Goal: Information Seeking & Learning: Learn about a topic

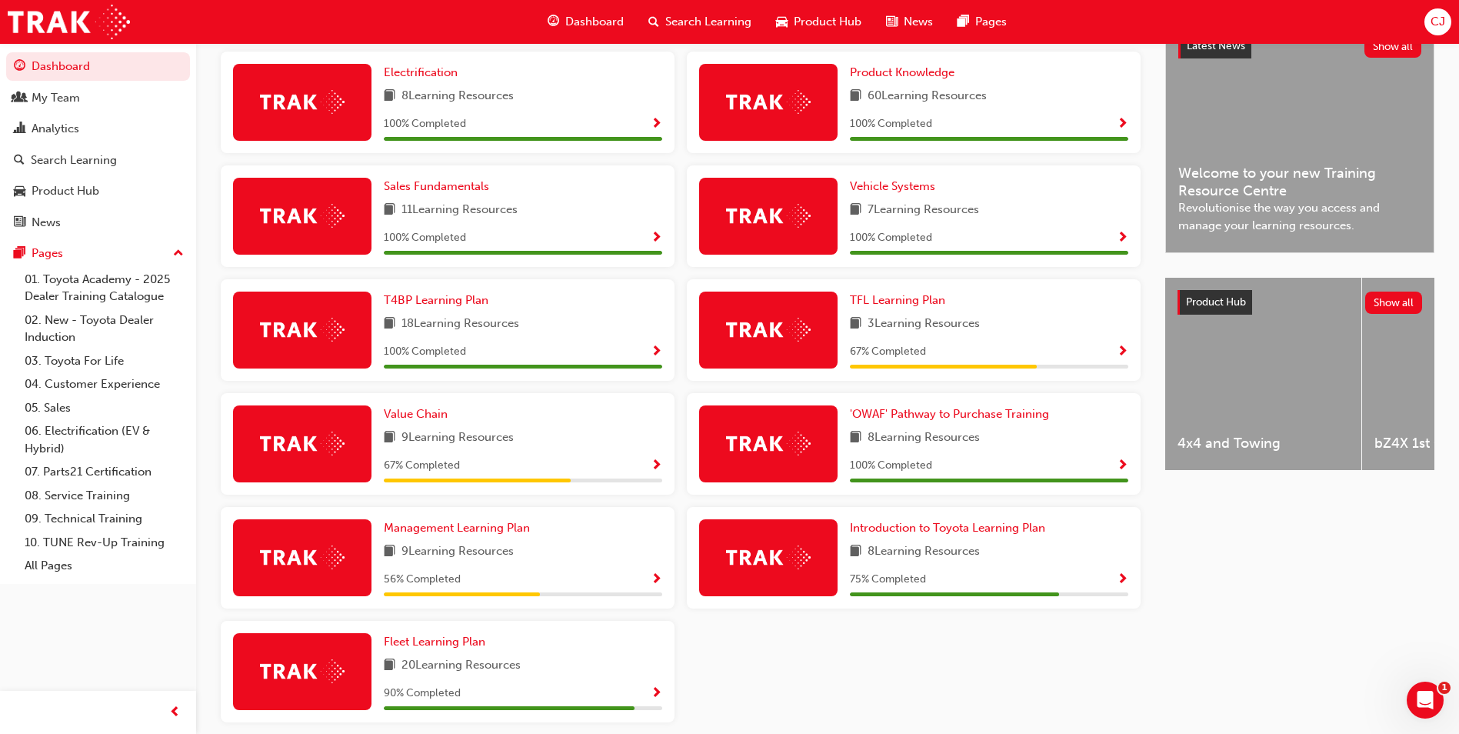
scroll to position [385, 0]
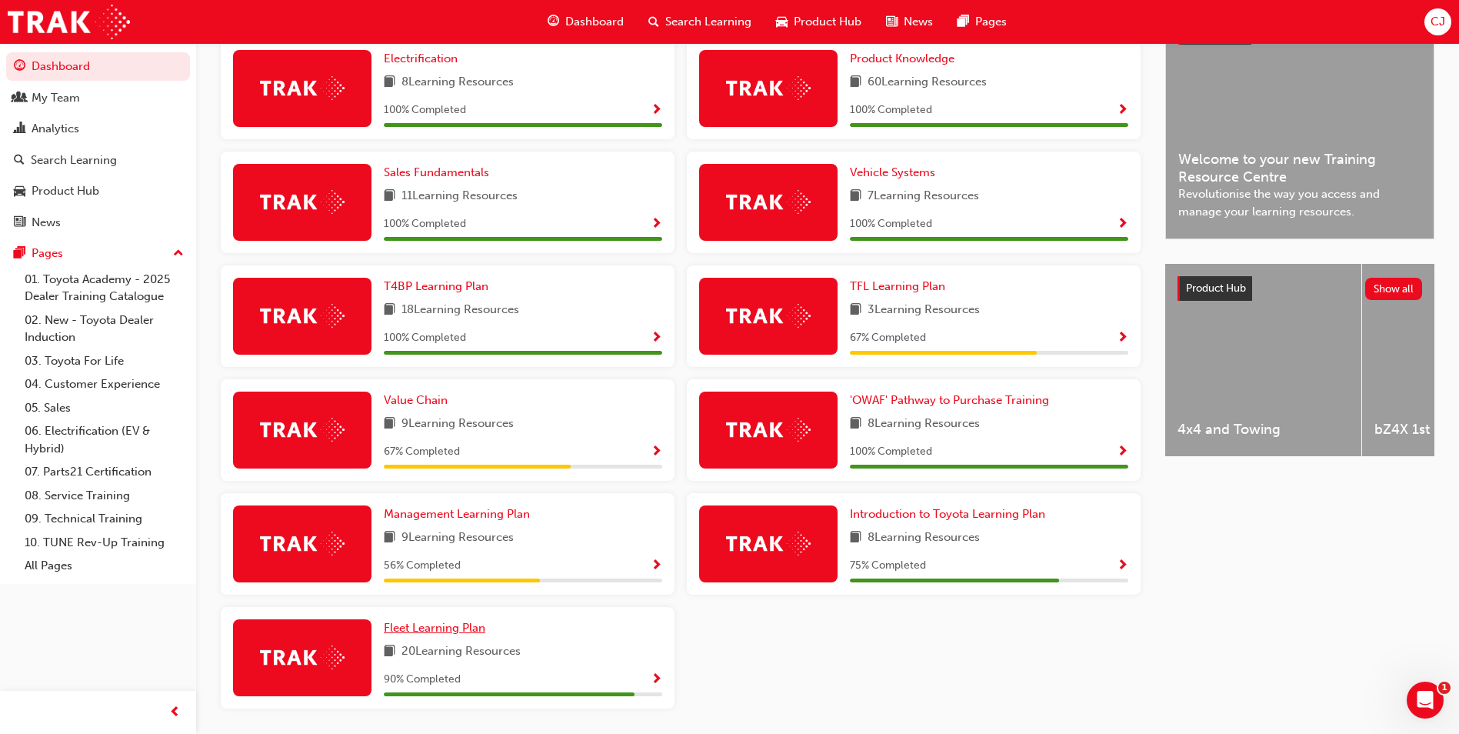
click at [462, 635] on span "Fleet Learning Plan" at bounding box center [435, 628] width 102 height 14
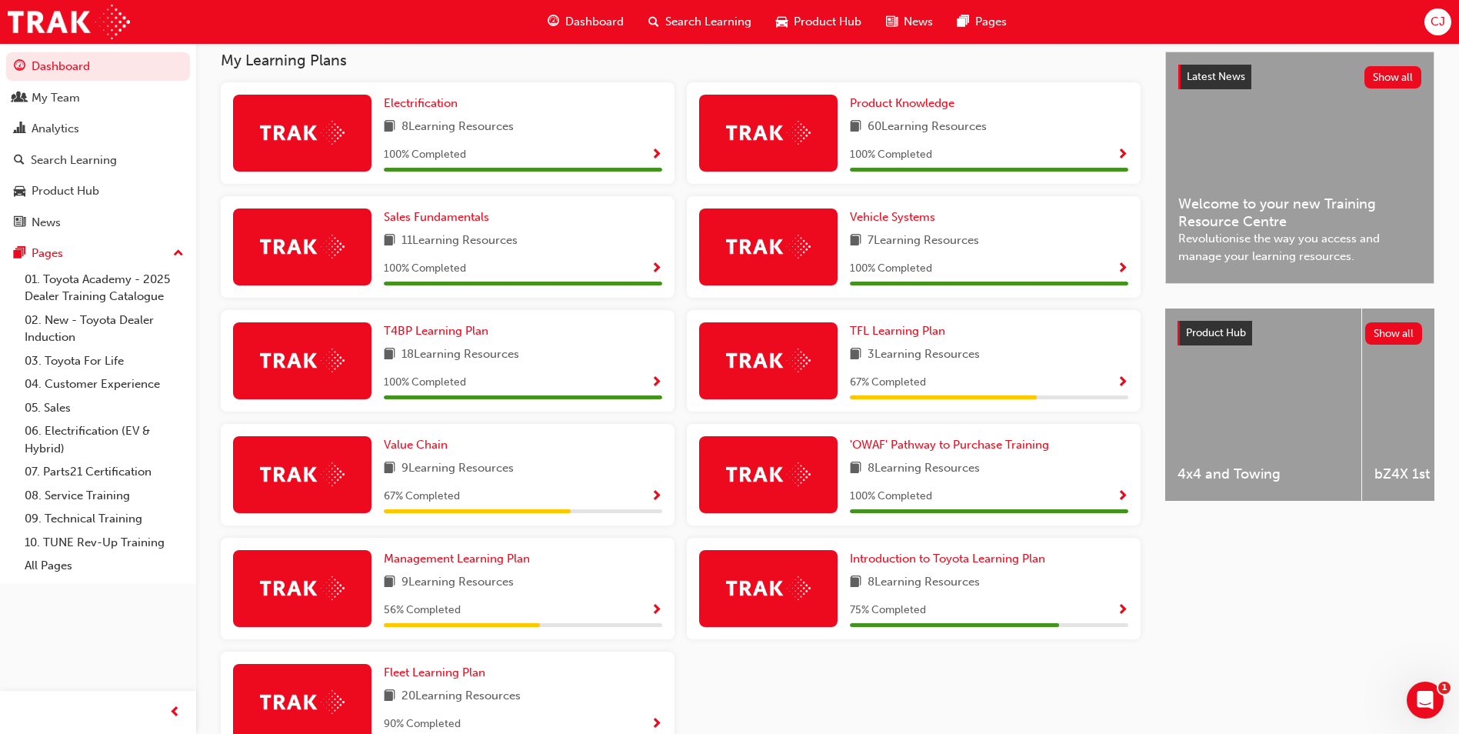
scroll to position [385, 0]
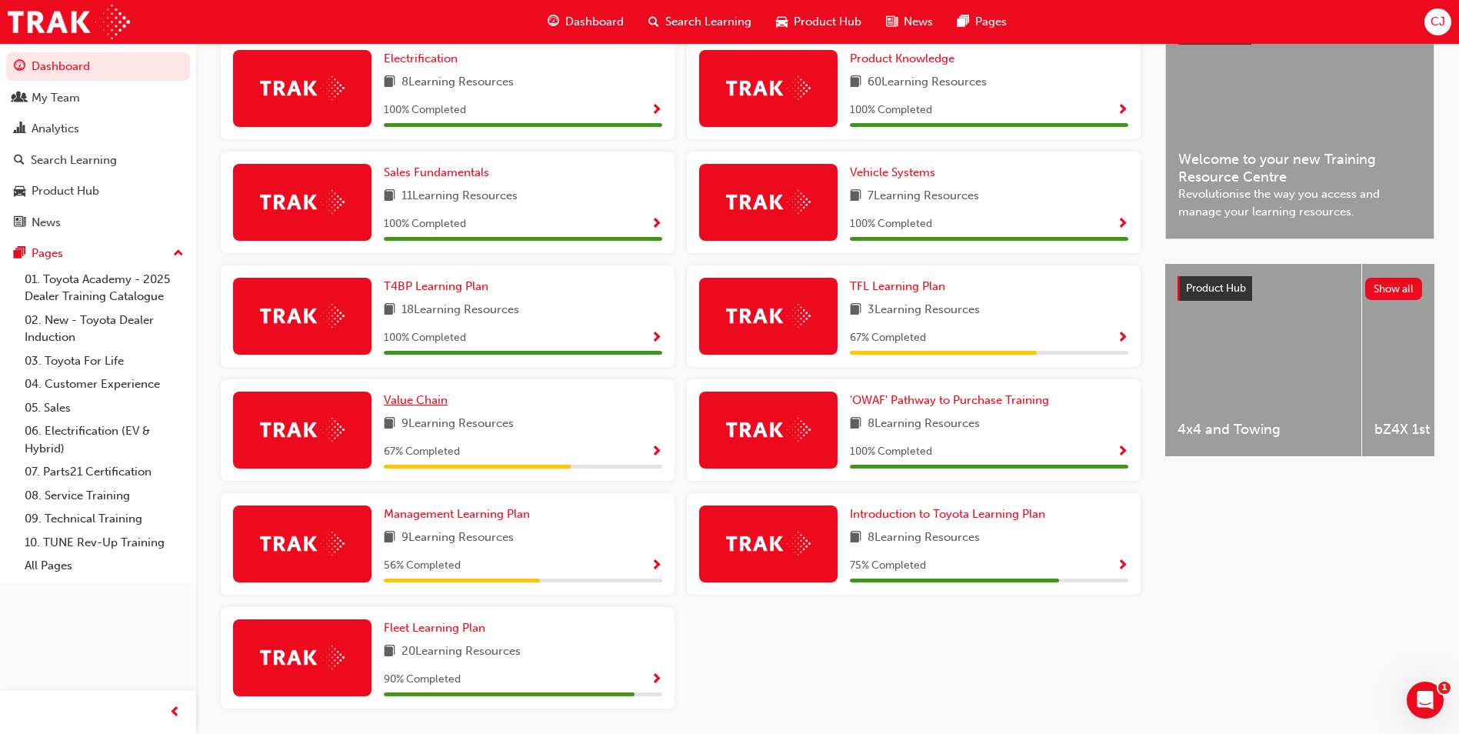
click at [419, 407] on span "Value Chain" at bounding box center [416, 400] width 64 height 14
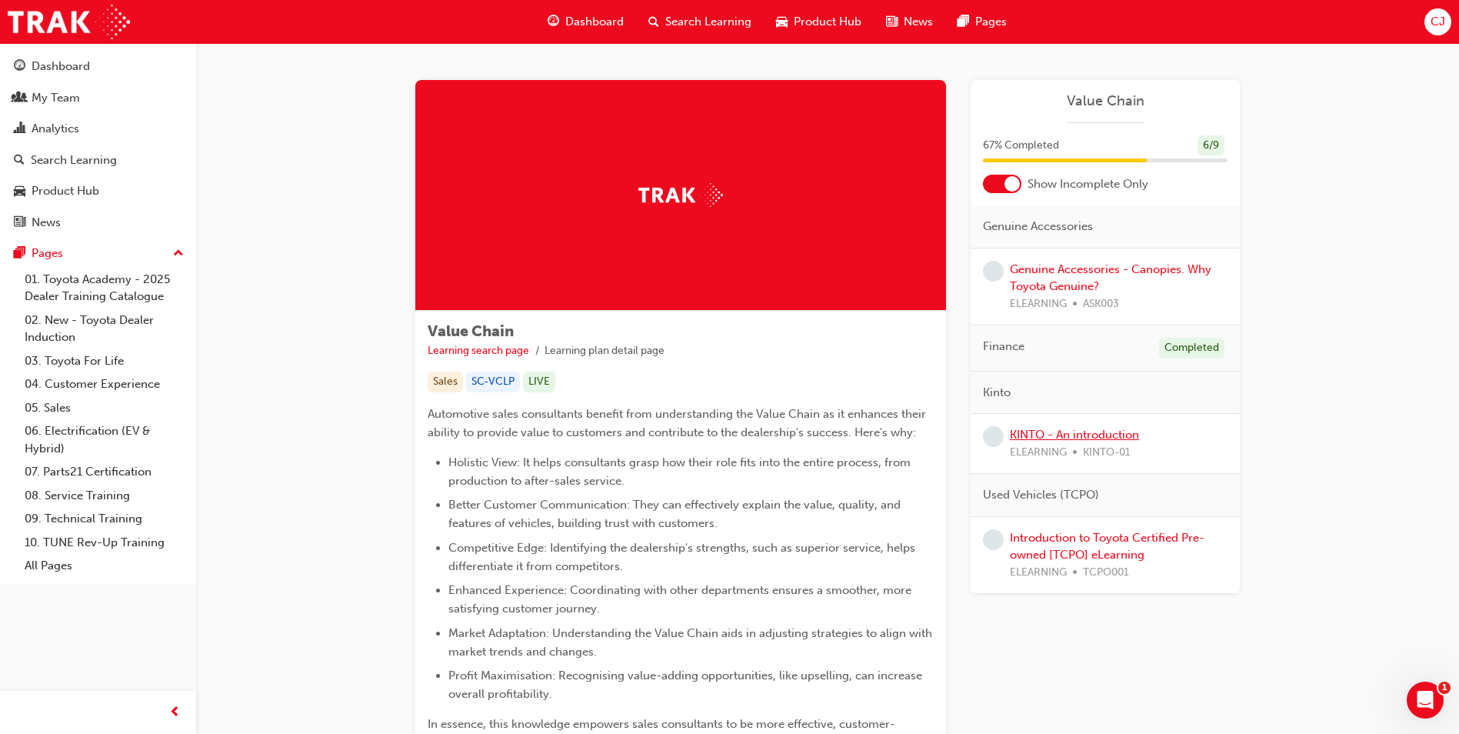
click at [1072, 435] on link "KINTO - An introduction" at bounding box center [1074, 435] width 129 height 14
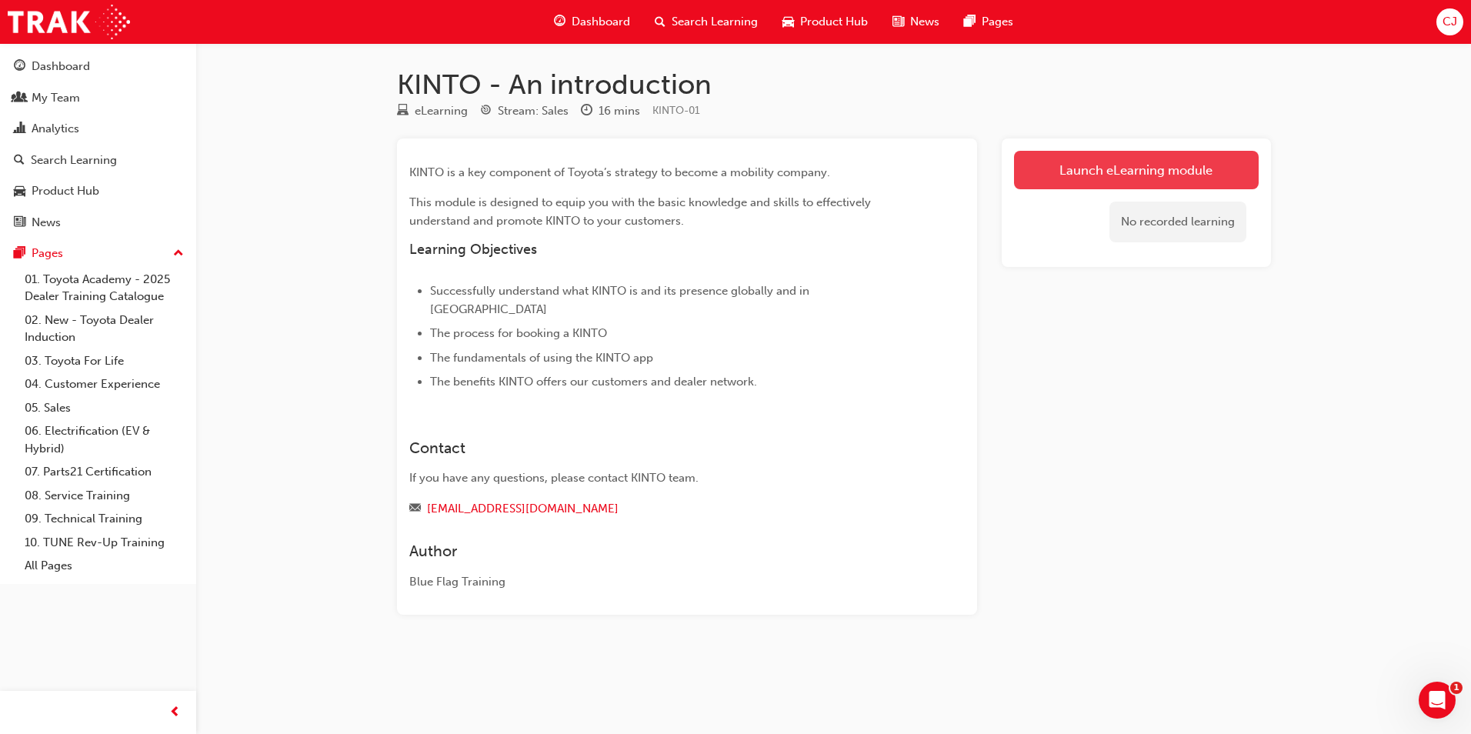
click at [1076, 171] on link "Launch eLearning module" at bounding box center [1136, 170] width 245 height 38
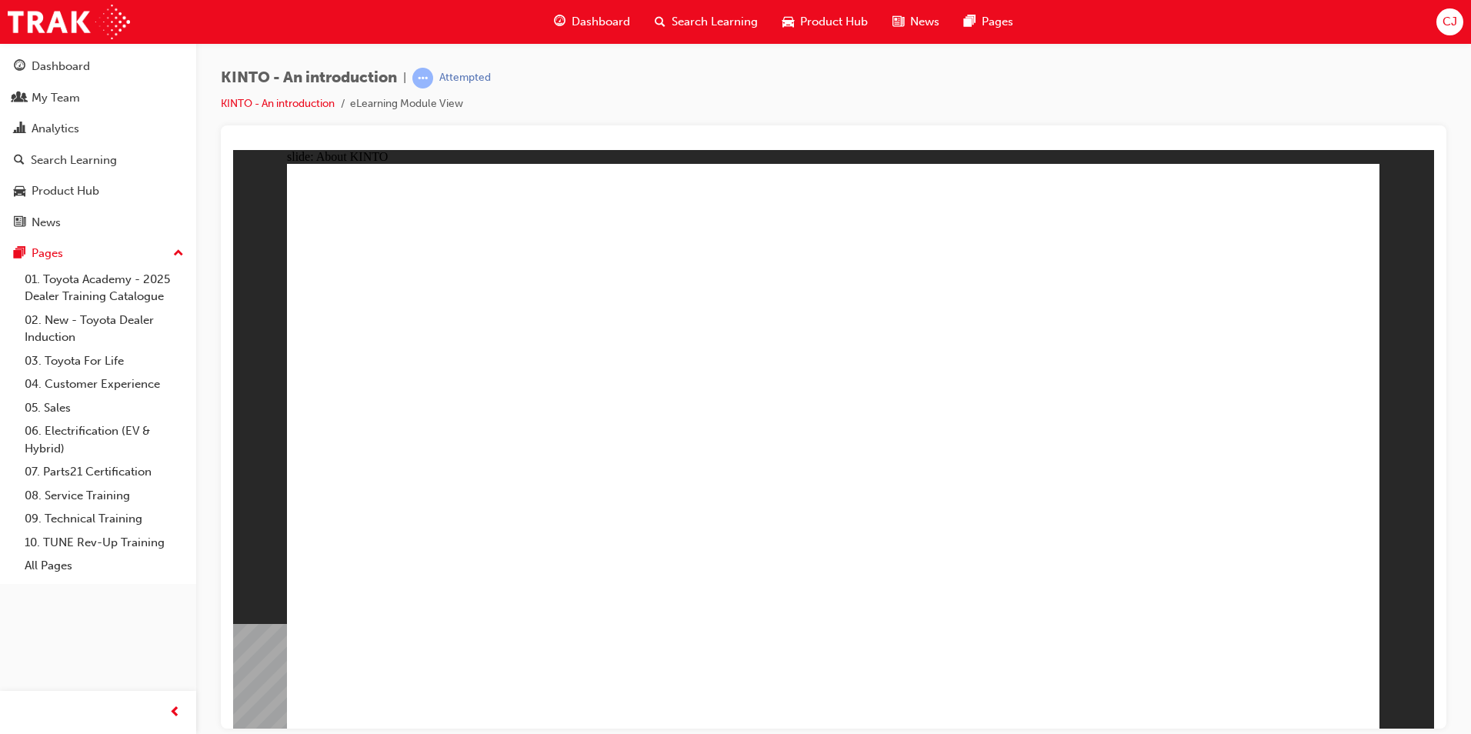
drag, startPoint x: 1229, startPoint y: 685, endPoint x: 1266, endPoint y: 685, distance: 37.7
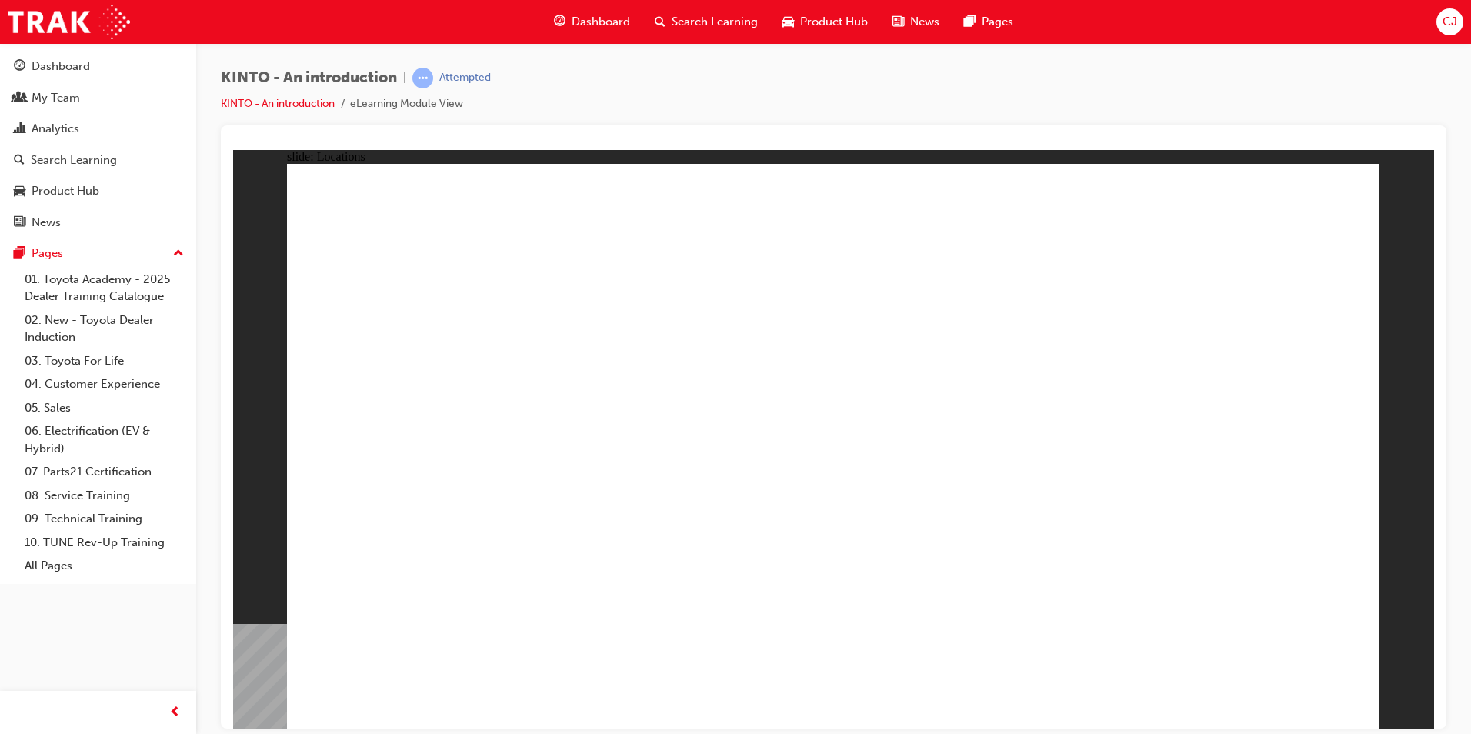
drag, startPoint x: 763, startPoint y: 578, endPoint x: 779, endPoint y: 547, distance: 34.8
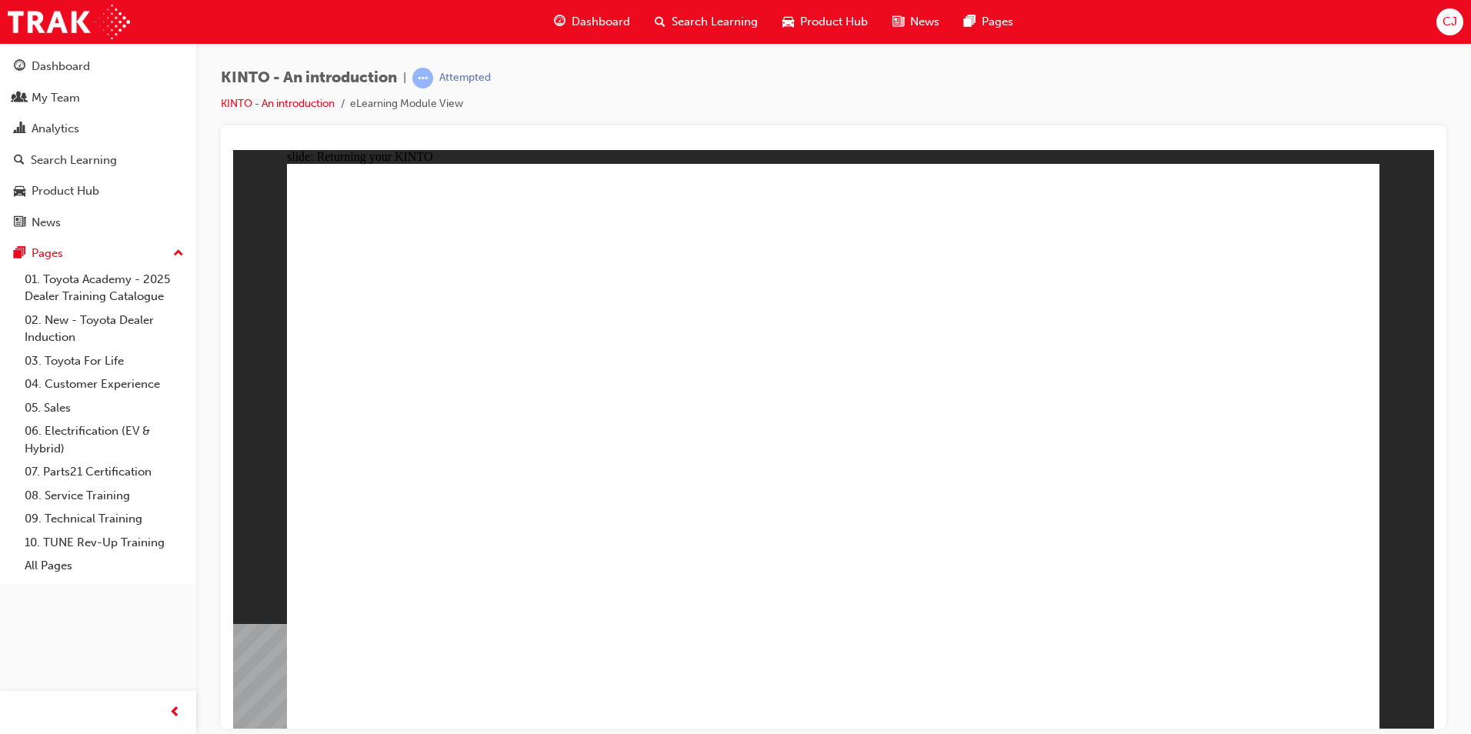
drag, startPoint x: 1185, startPoint y: 686, endPoint x: 1176, endPoint y: 642, distance: 45.4
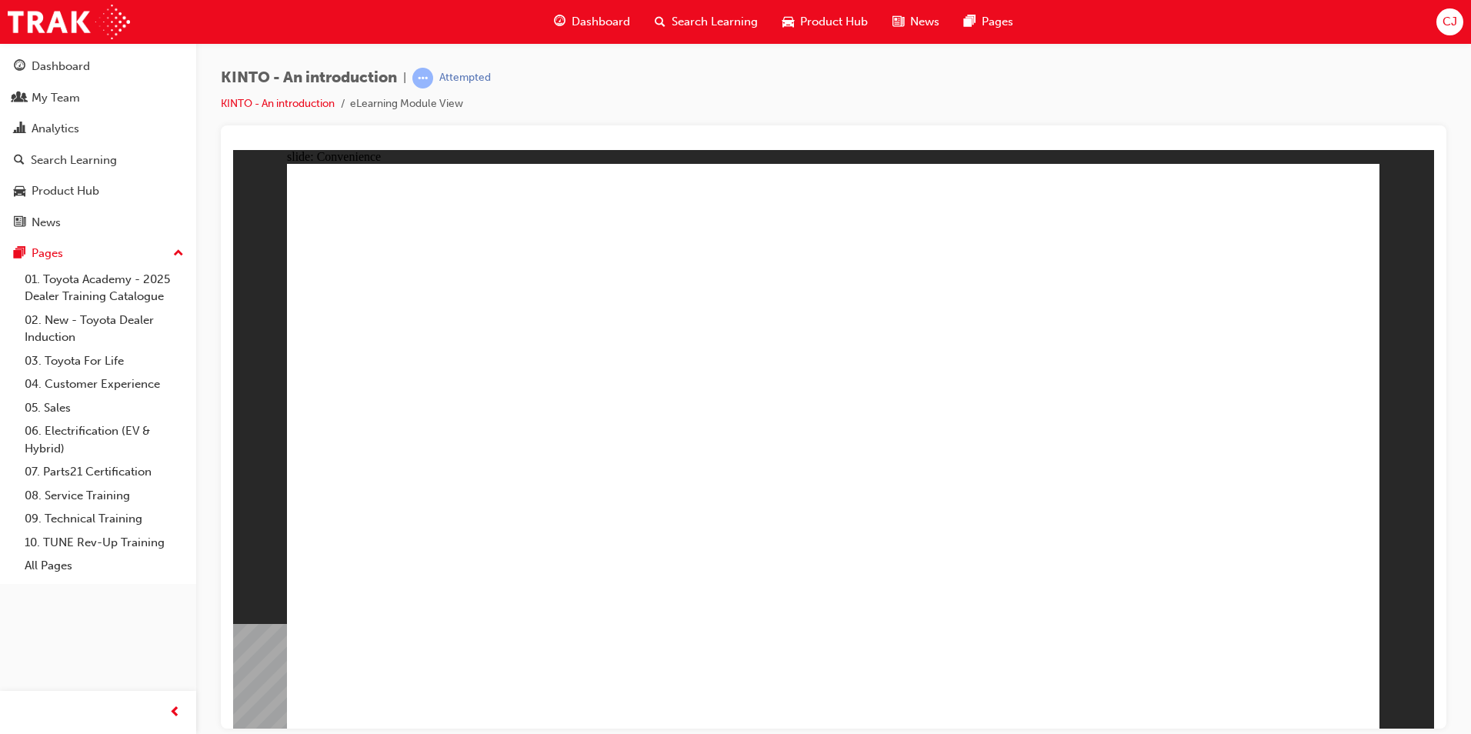
drag, startPoint x: 709, startPoint y: 365, endPoint x: 723, endPoint y: 345, distance: 24.2
drag, startPoint x: 950, startPoint y: 365, endPoint x: 959, endPoint y: 347, distance: 19.6
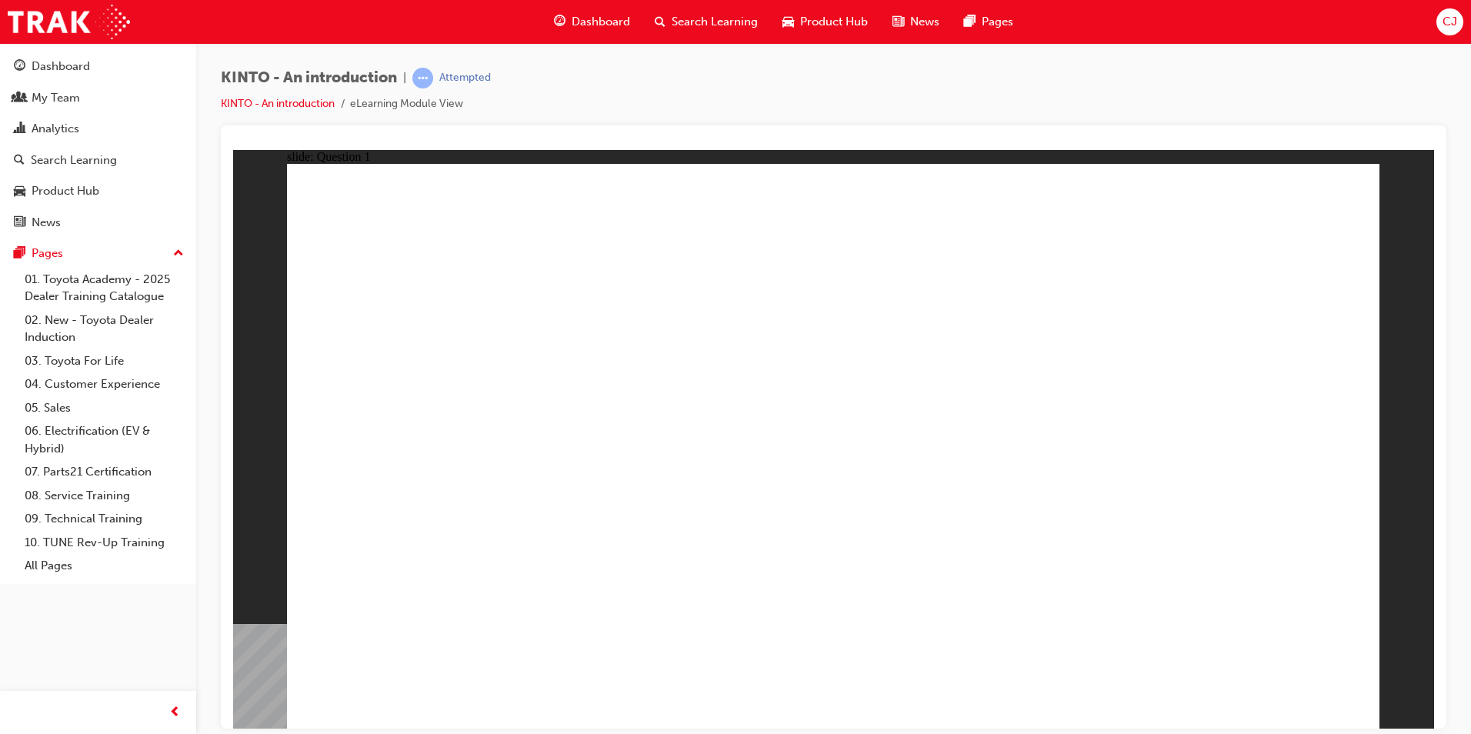
radio input "true"
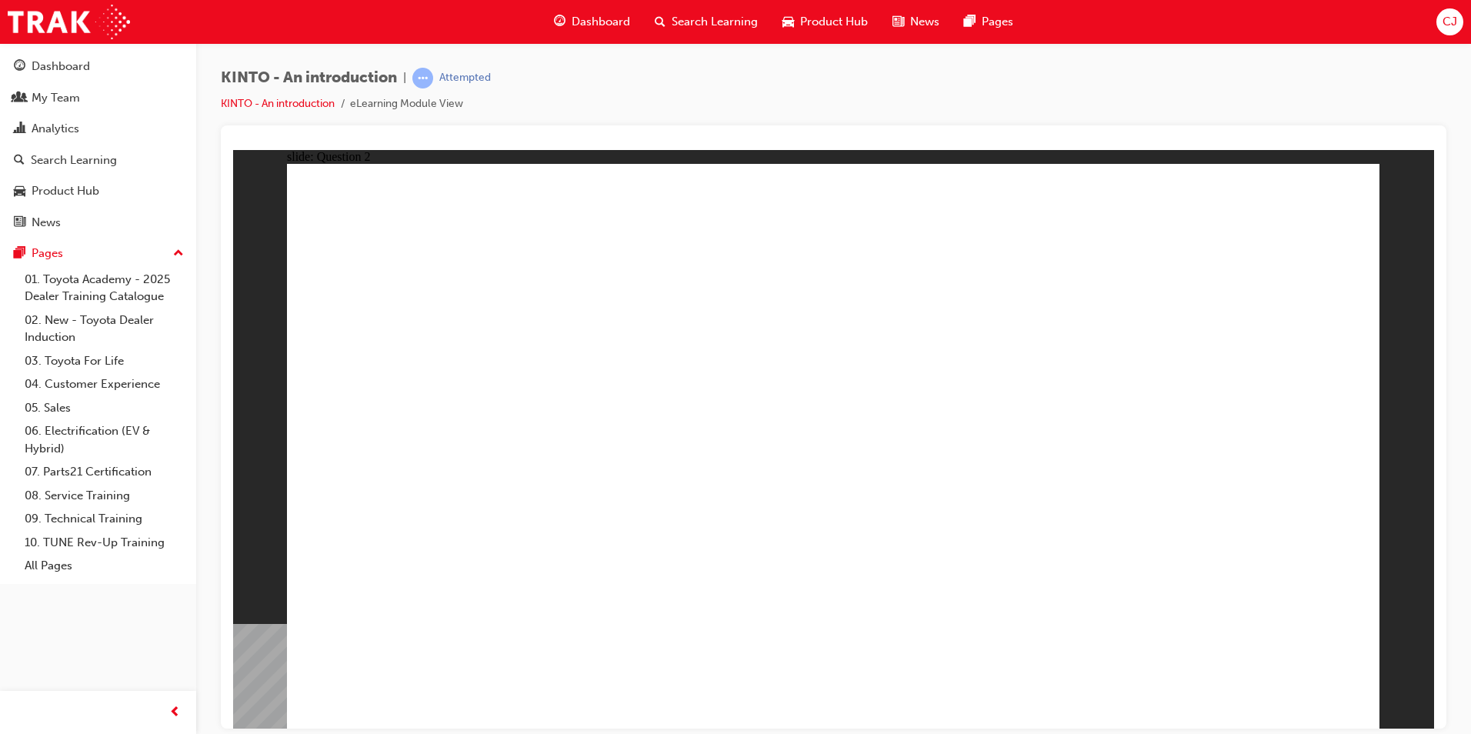
checkbox input "true"
radio input "true"
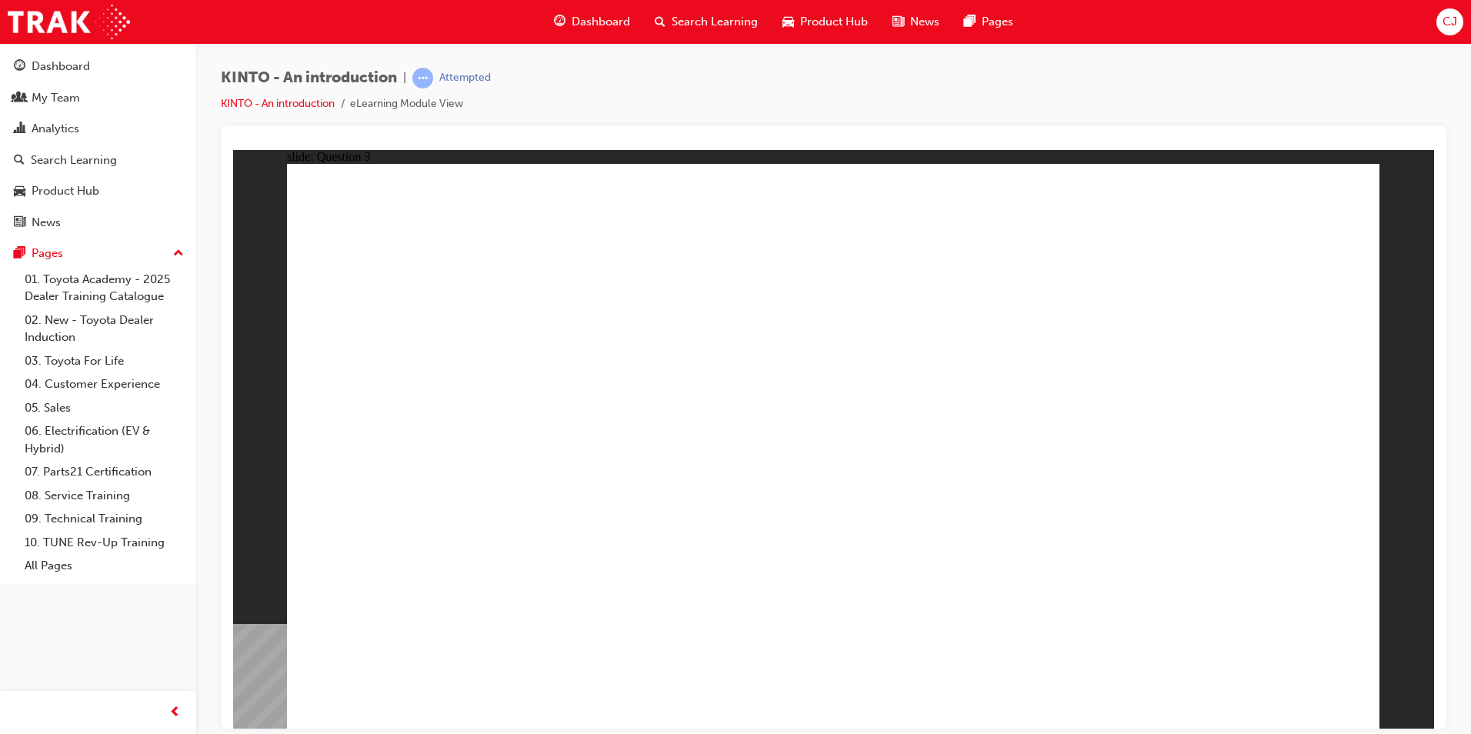
drag, startPoint x: 1005, startPoint y: 487, endPoint x: 400, endPoint y: 617, distance: 618.5
drag, startPoint x: 1225, startPoint y: 472, endPoint x: 681, endPoint y: 602, distance: 559.4
drag, startPoint x: 666, startPoint y: 500, endPoint x: 852, endPoint y: 632, distance: 228.0
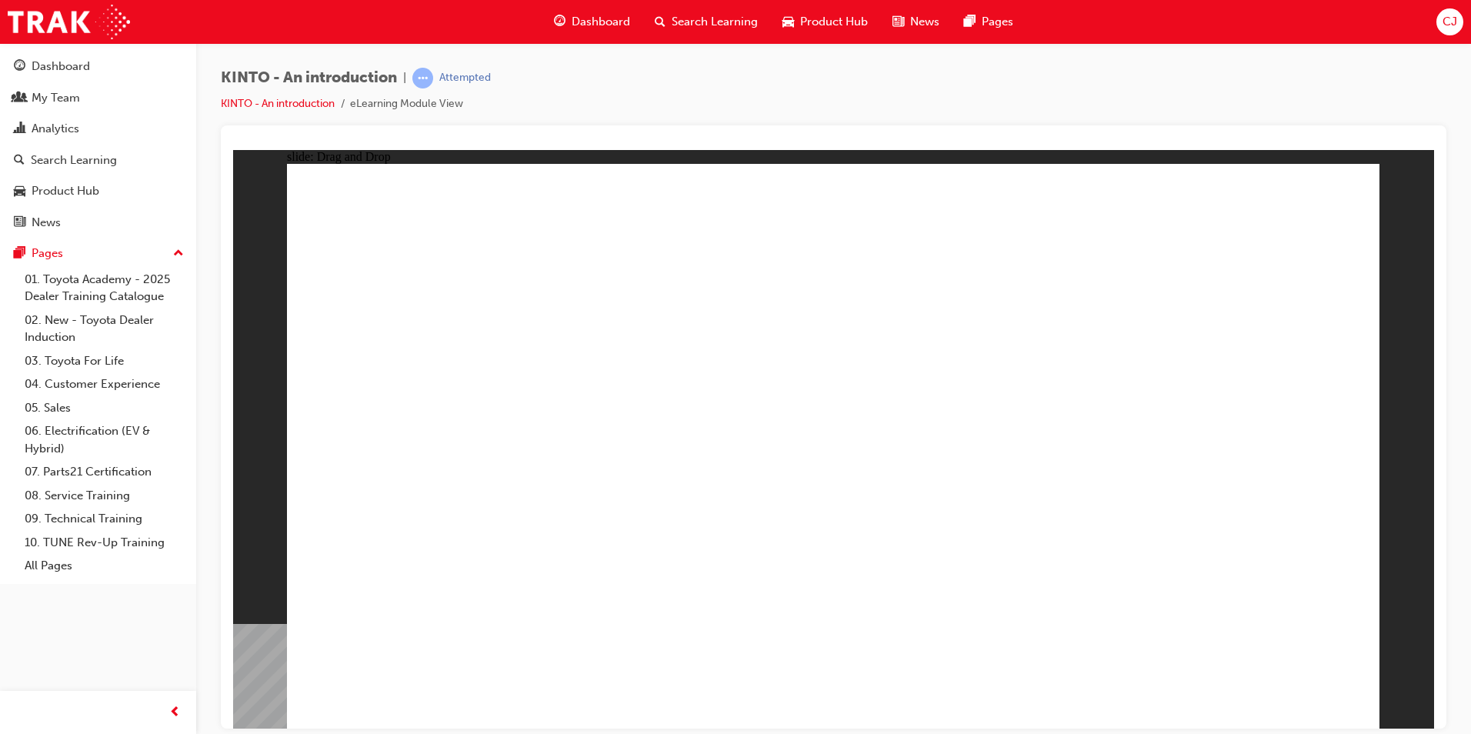
drag, startPoint x: 784, startPoint y: 485, endPoint x: 990, endPoint y: 599, distance: 235.5
drag, startPoint x: 402, startPoint y: 476, endPoint x: 1203, endPoint y: 589, distance: 809.5
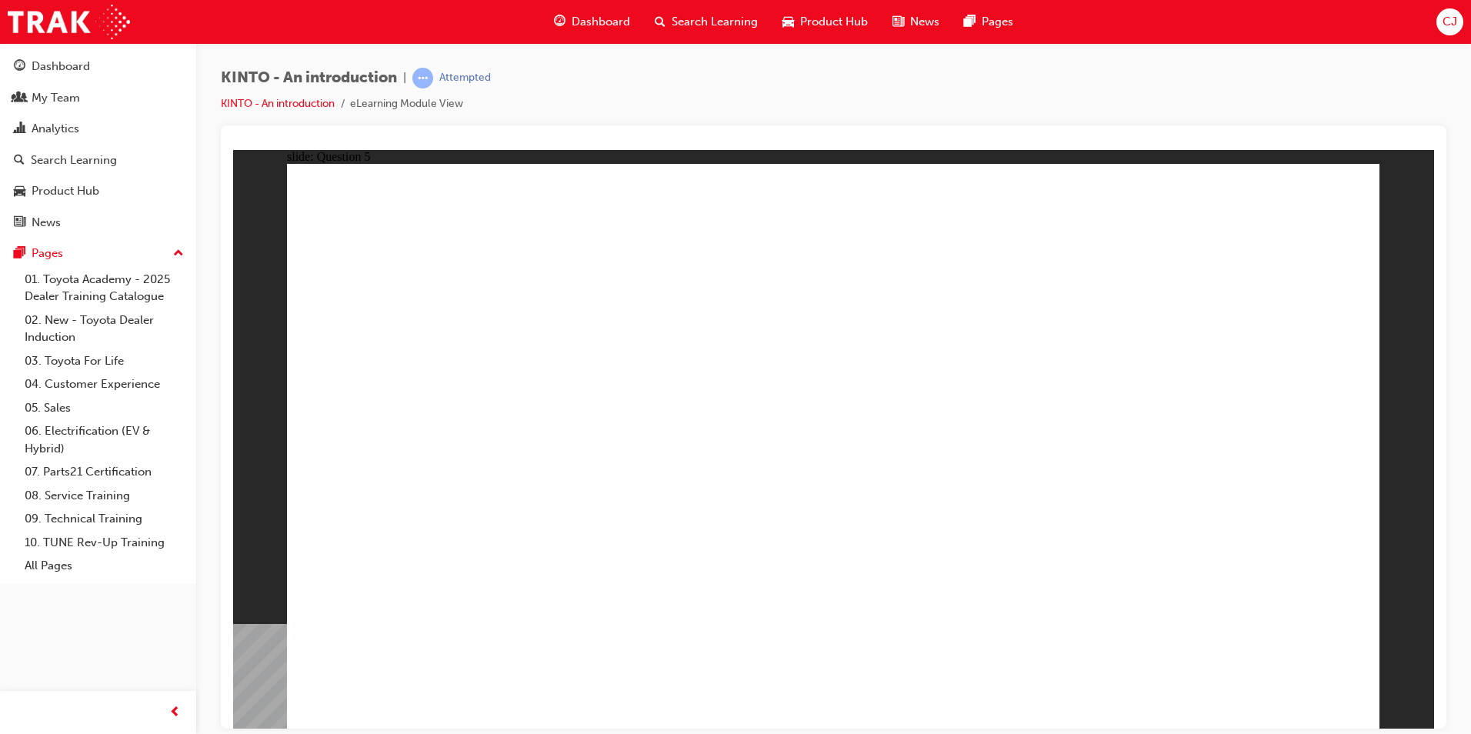
radio input "true"
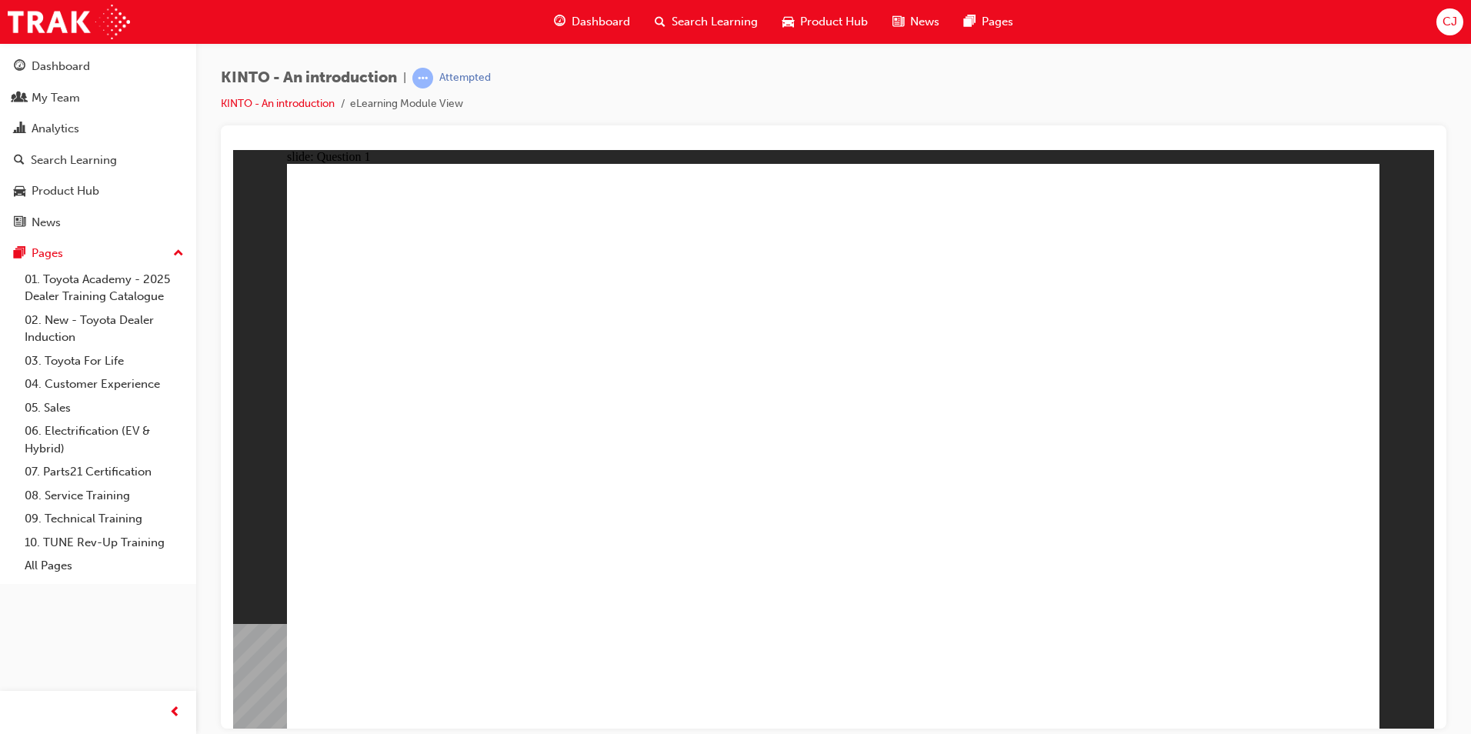
radio input "true"
checkbox input "true"
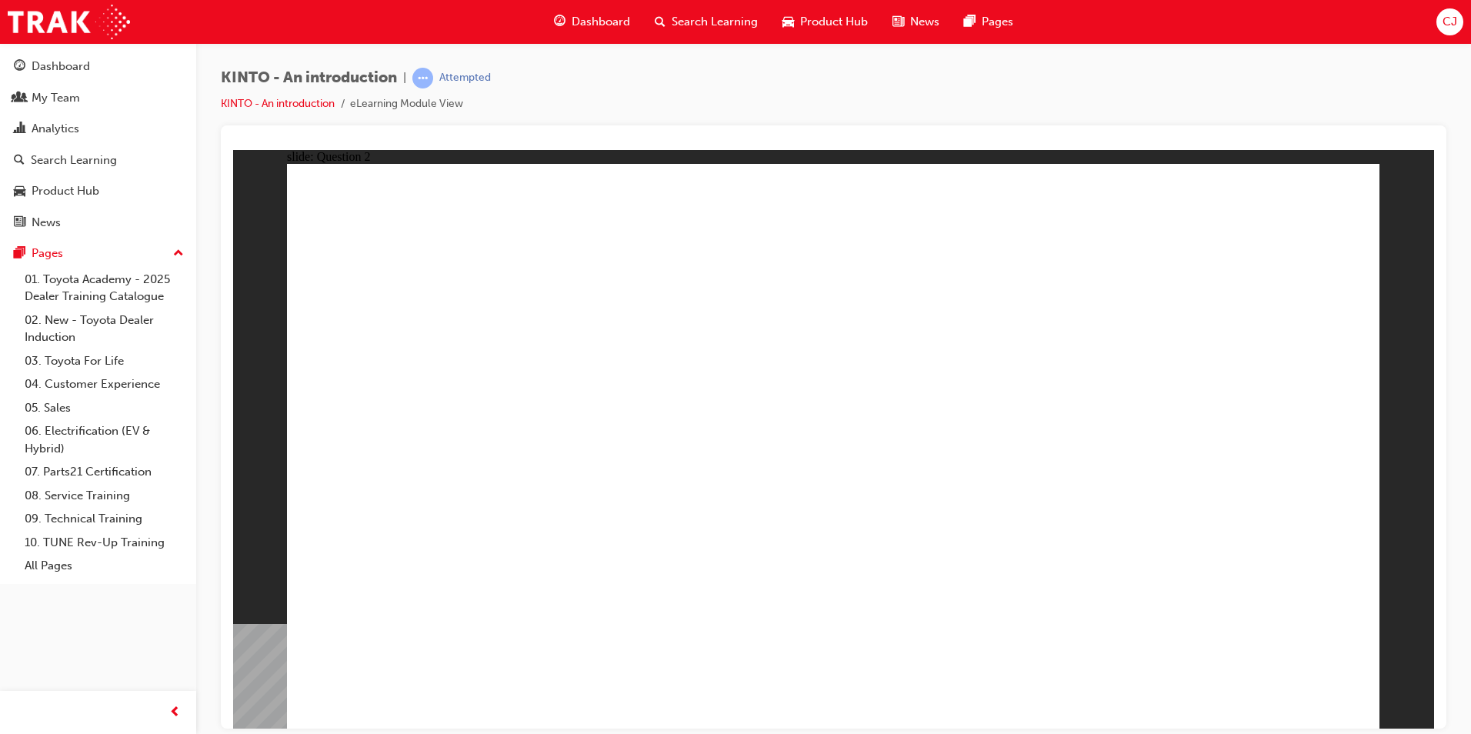
checkbox input "true"
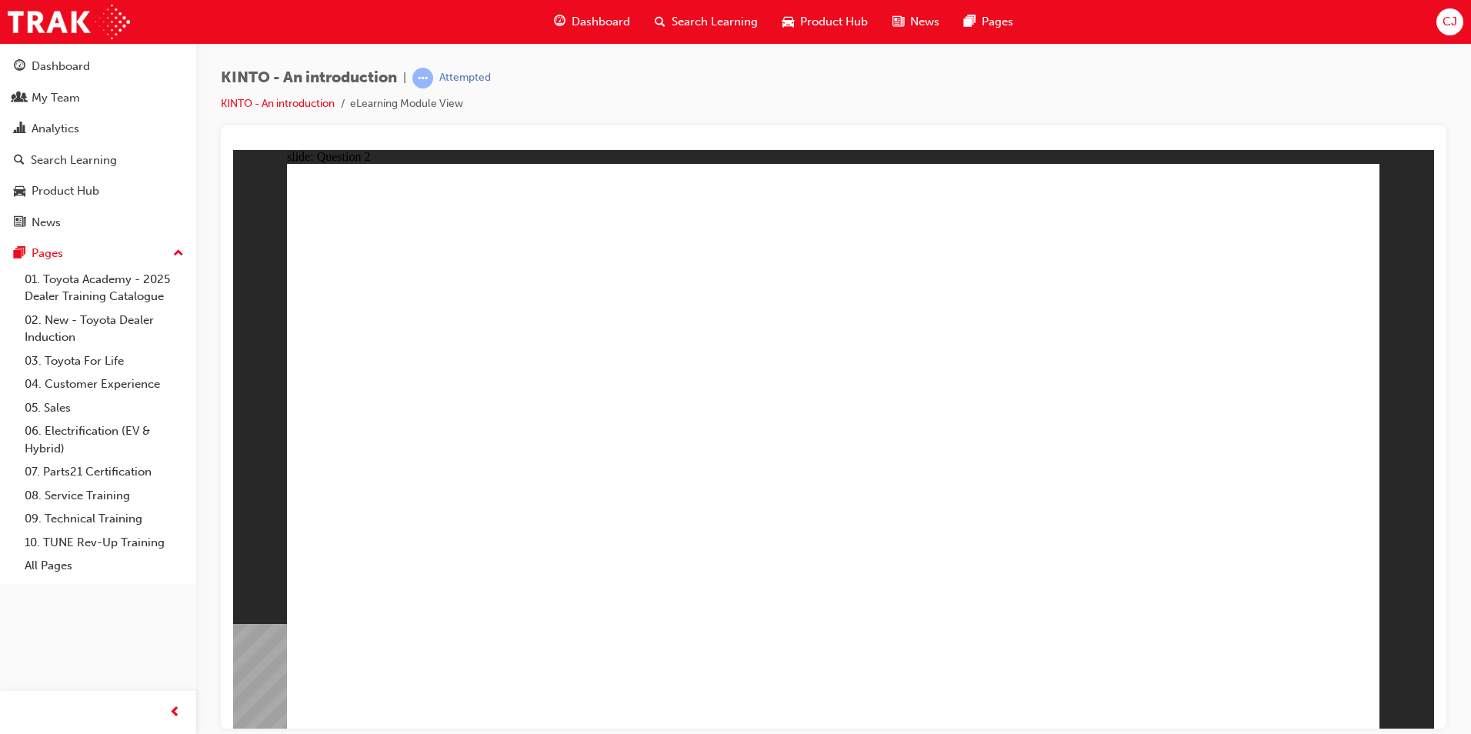
radio input "true"
drag, startPoint x: 859, startPoint y: 544, endPoint x: 852, endPoint y: 536, distance: 10.4
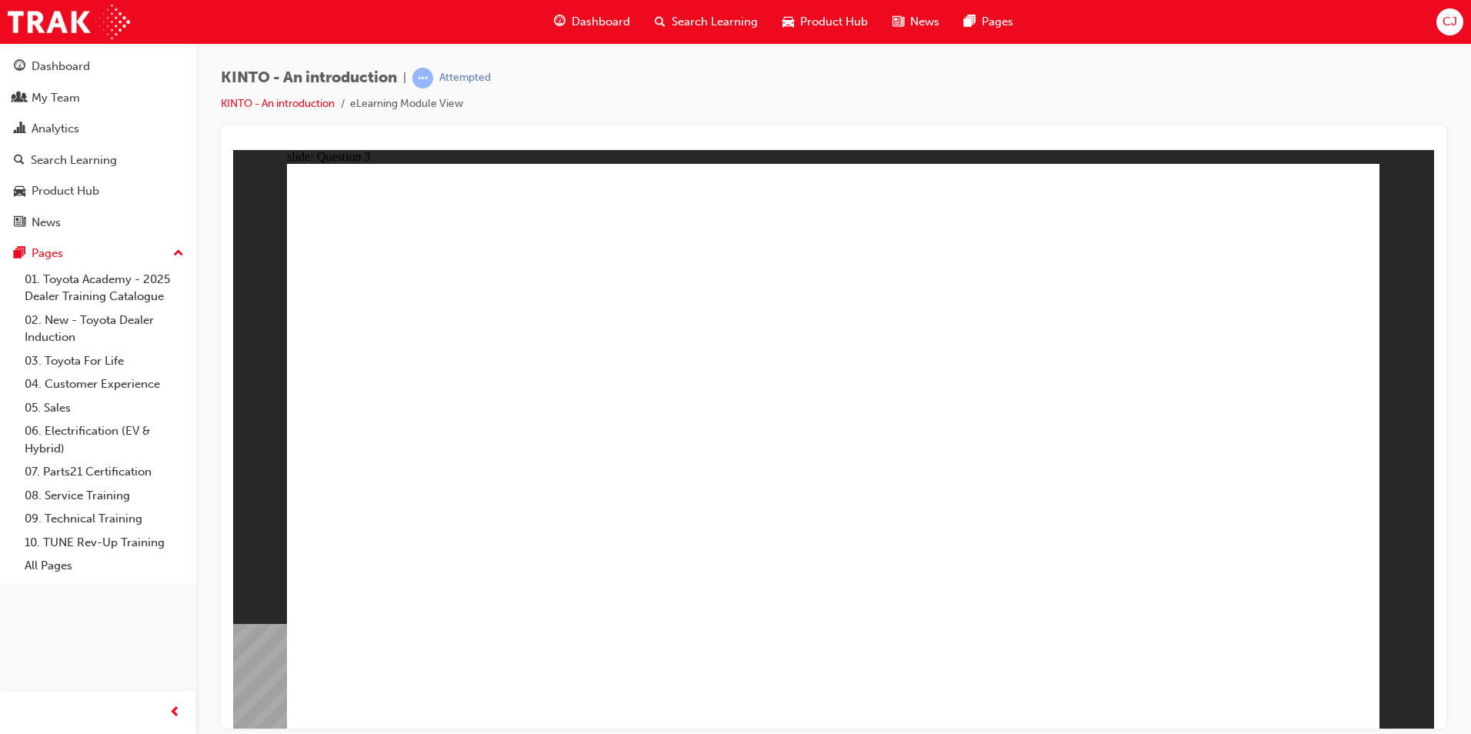
drag, startPoint x: 998, startPoint y: 485, endPoint x: 389, endPoint y: 611, distance: 622.1
drag, startPoint x: 632, startPoint y: 472, endPoint x: 641, endPoint y: 580, distance: 108.1
drag, startPoint x: 1266, startPoint y: 478, endPoint x: 832, endPoint y: 611, distance: 453.1
drag, startPoint x: 452, startPoint y: 495, endPoint x: 1045, endPoint y: 618, distance: 605.0
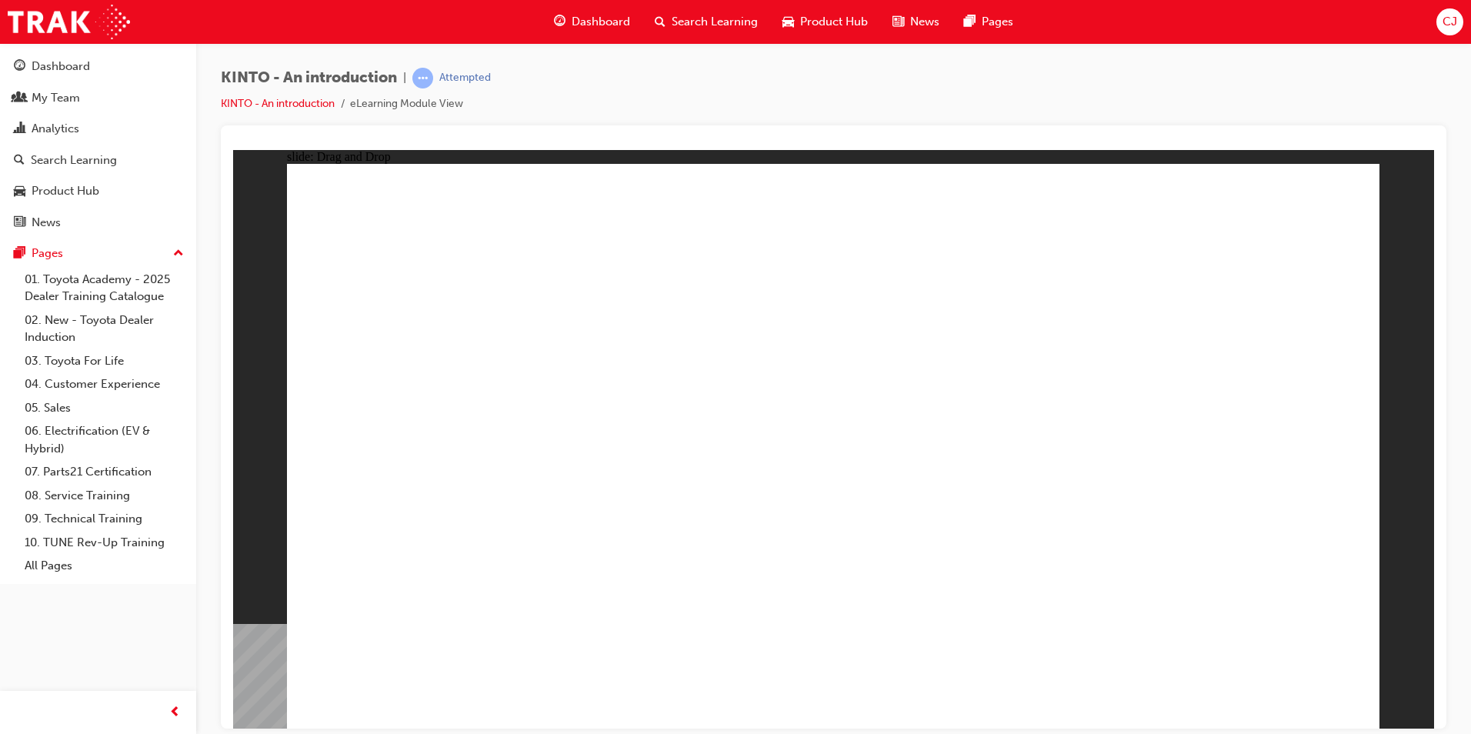
drag, startPoint x: 882, startPoint y: 509, endPoint x: 1256, endPoint y: 598, distance: 384.2
drag, startPoint x: 1286, startPoint y: 669, endPoint x: 1294, endPoint y: 677, distance: 11.4
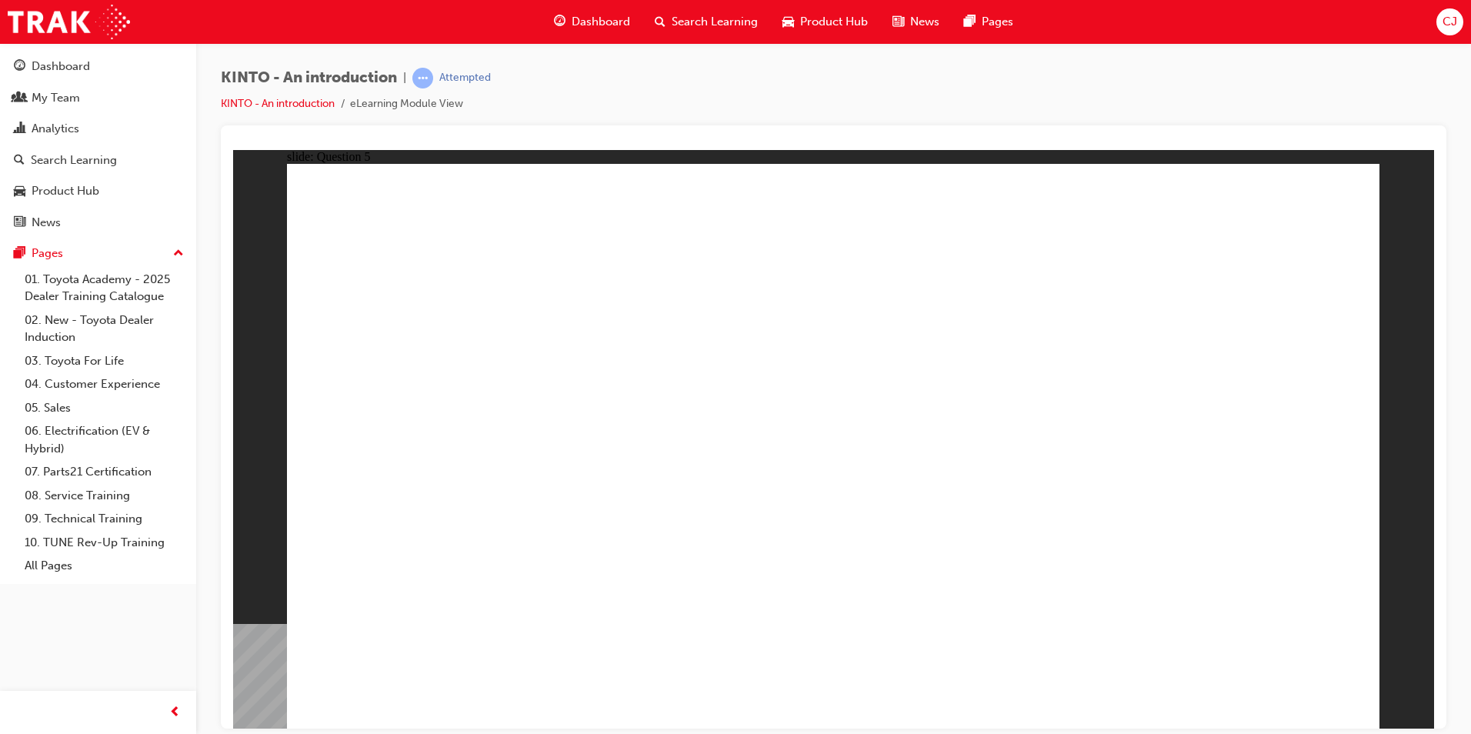
radio input "true"
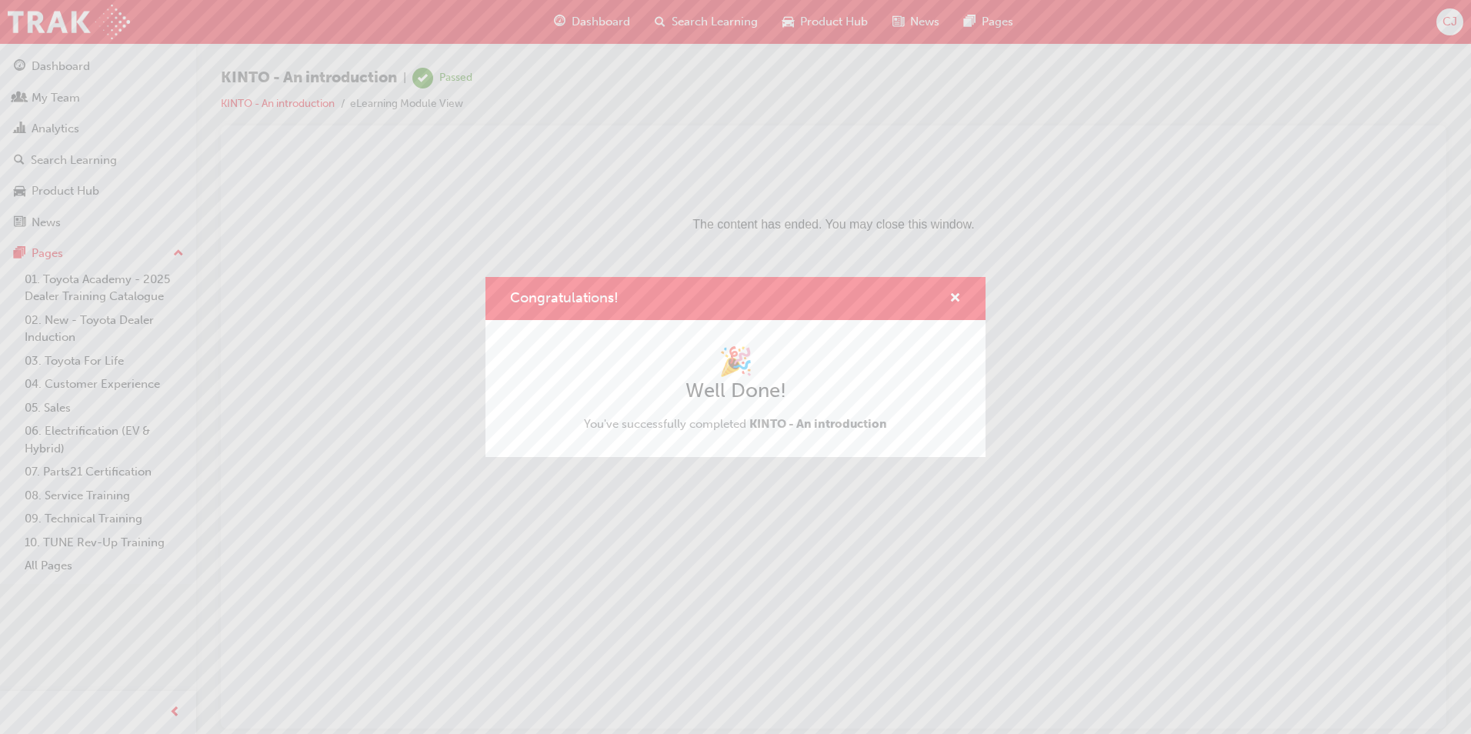
click at [948, 295] on div "Congratulations!" at bounding box center [949, 298] width 24 height 19
click at [949, 292] on span "cross-icon" at bounding box center [955, 299] width 12 height 14
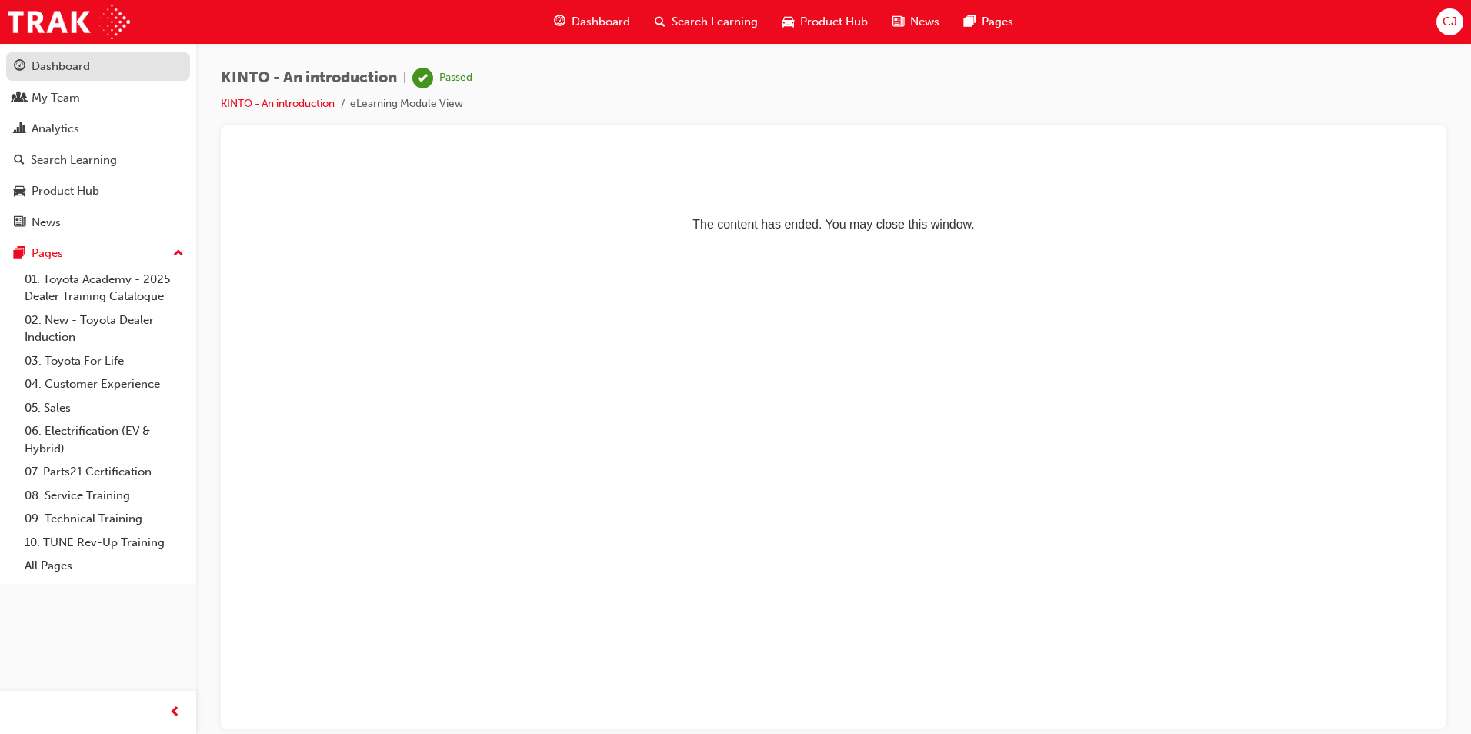
click at [42, 65] on div "Dashboard" at bounding box center [61, 67] width 58 height 18
